Goal: Find specific page/section: Find specific page/section

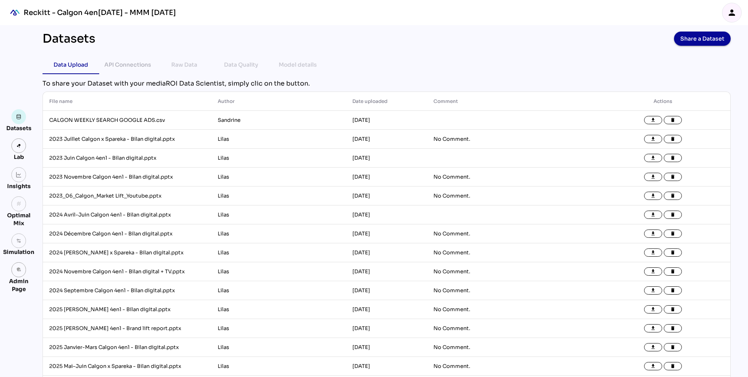
click at [731, 8] on icon "person" at bounding box center [732, 12] width 9 height 9
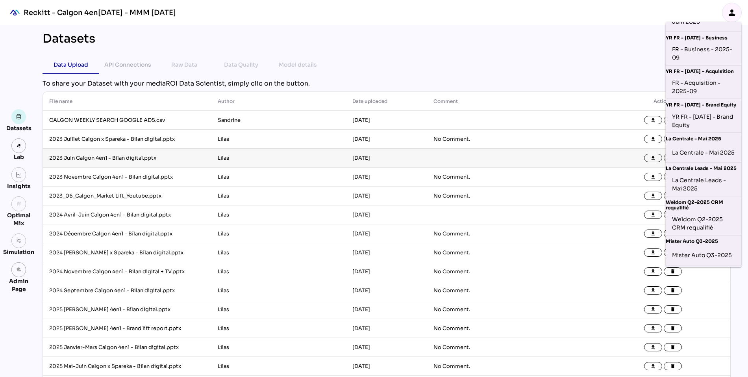
scroll to position [171, 0]
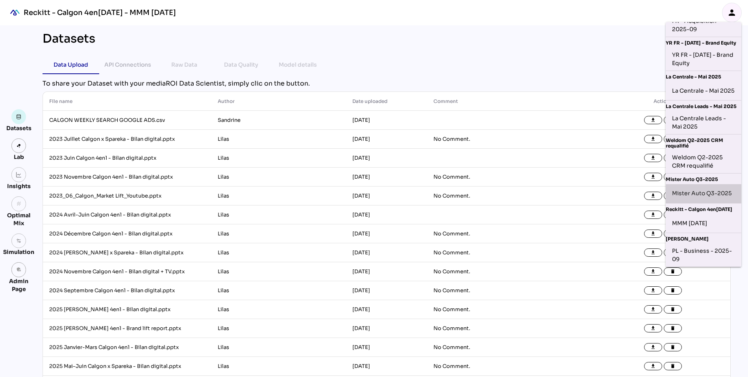
click at [700, 198] on div "Mister Auto Q3-2025" at bounding box center [703, 193] width 63 height 13
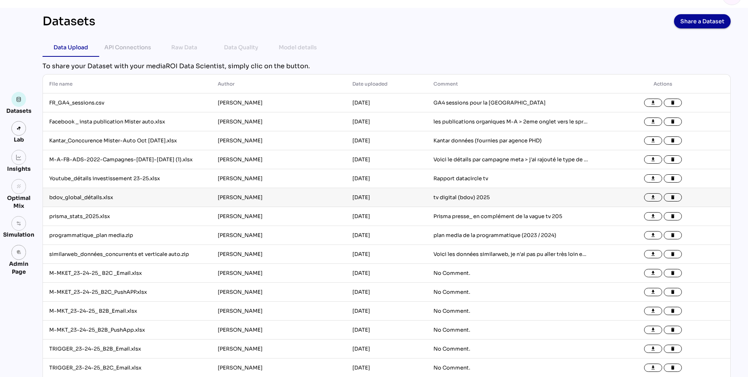
scroll to position [18, 0]
